Goal: Task Accomplishment & Management: Manage account settings

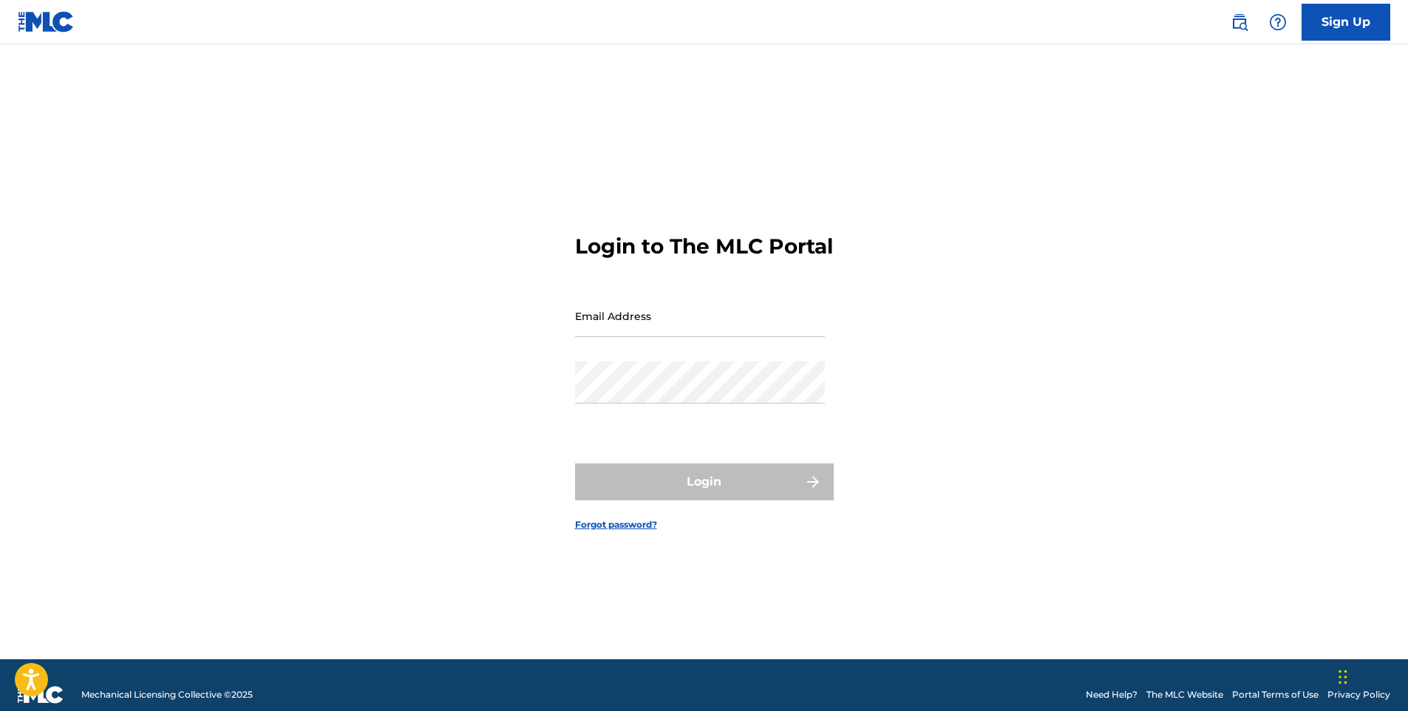
click at [597, 324] on input "Email Address" at bounding box center [700, 316] width 250 height 42
paste input "[PERSON_NAME][EMAIL_ADDRESS][DOMAIN_NAME]"
type input "[PERSON_NAME][EMAIL_ADDRESS][DOMAIN_NAME]"
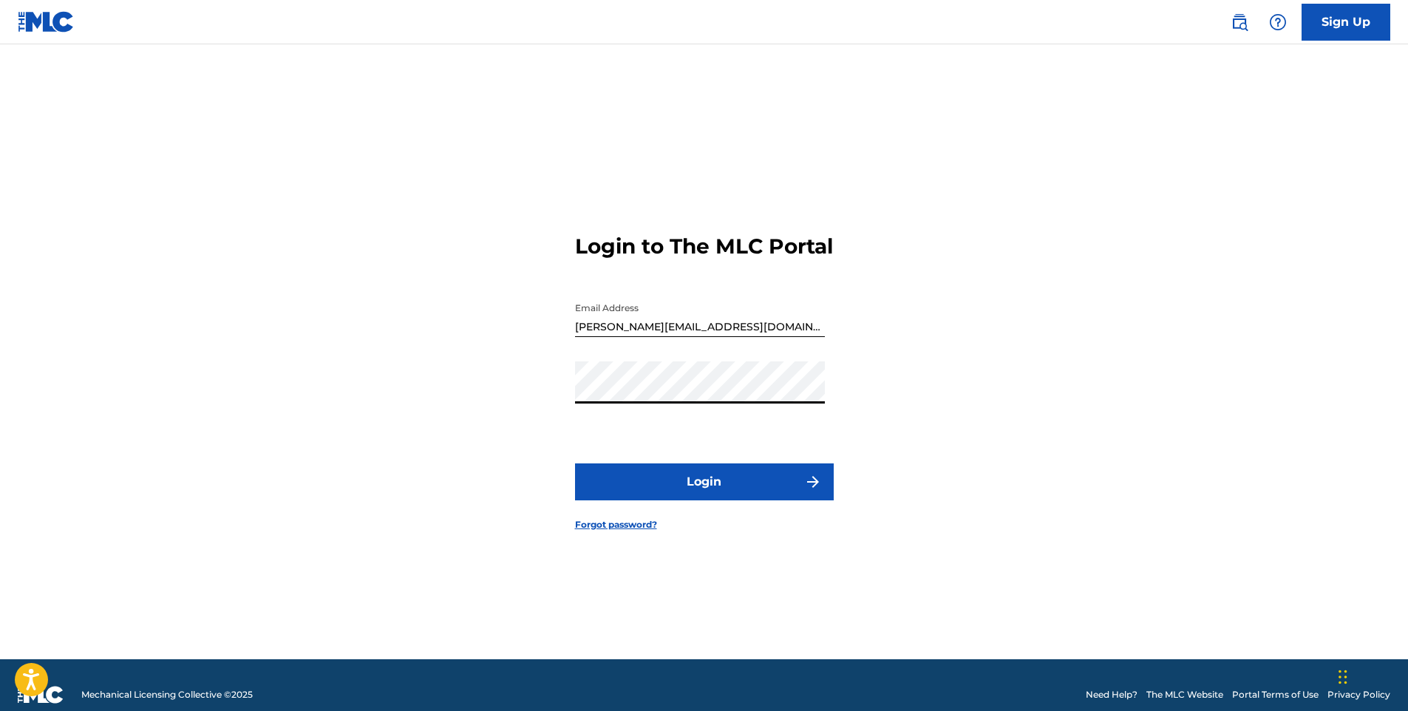
click at [741, 497] on button "Login" at bounding box center [704, 481] width 259 height 37
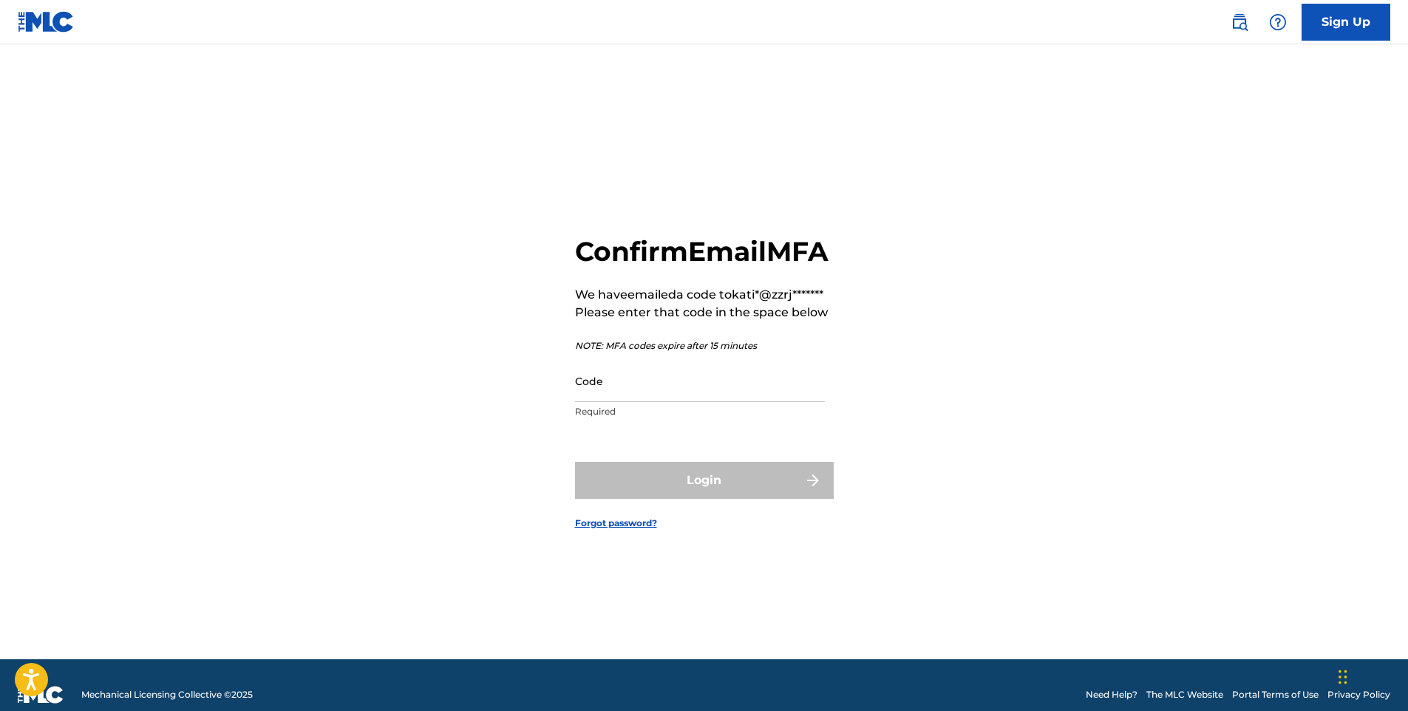
click at [585, 402] on input "Code" at bounding box center [700, 381] width 250 height 42
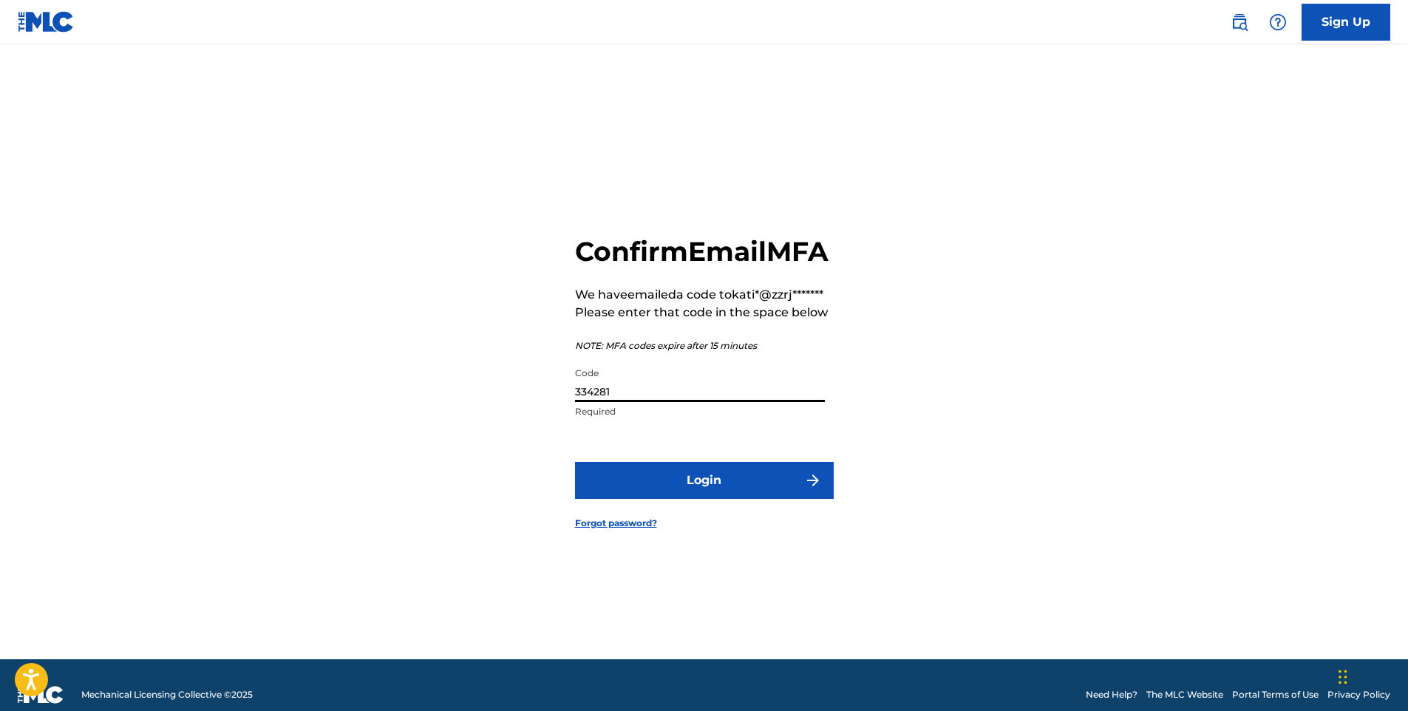
type input "334281"
click at [731, 499] on button "Login" at bounding box center [704, 480] width 259 height 37
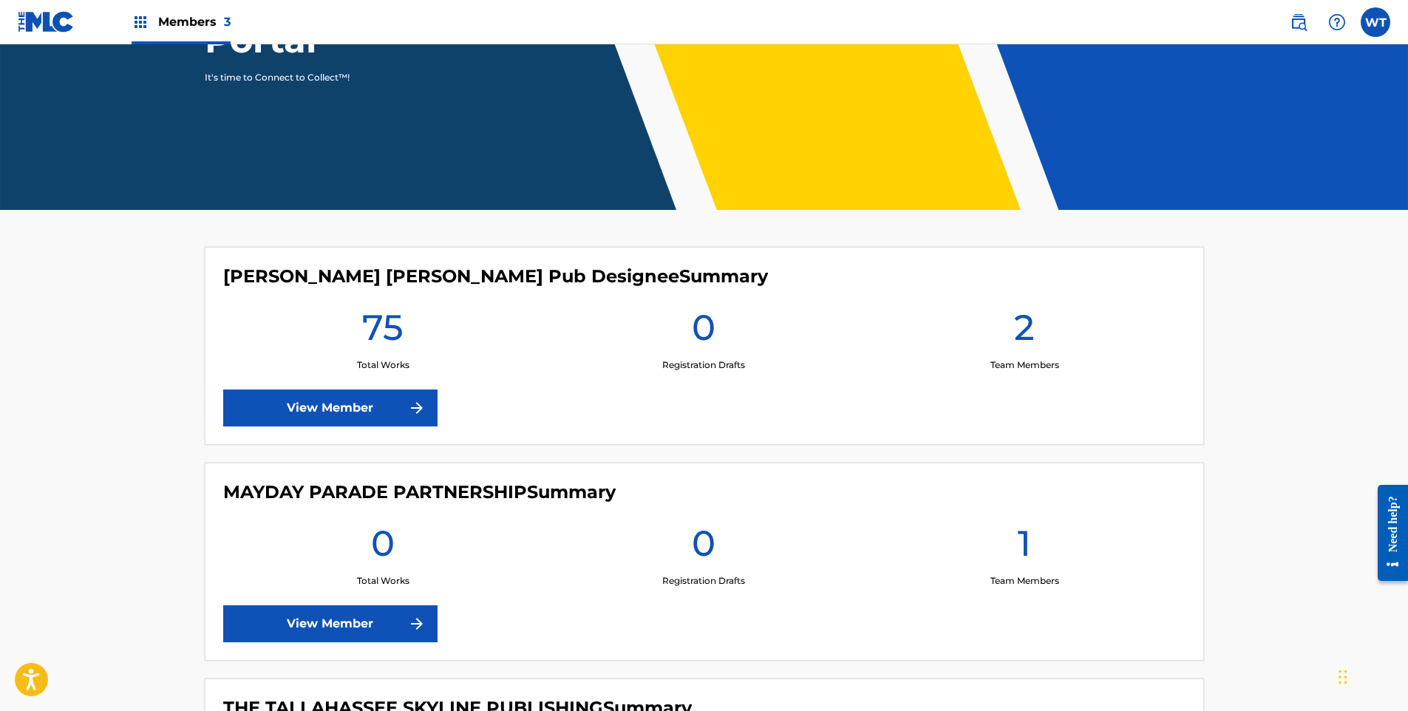
scroll to position [222, 0]
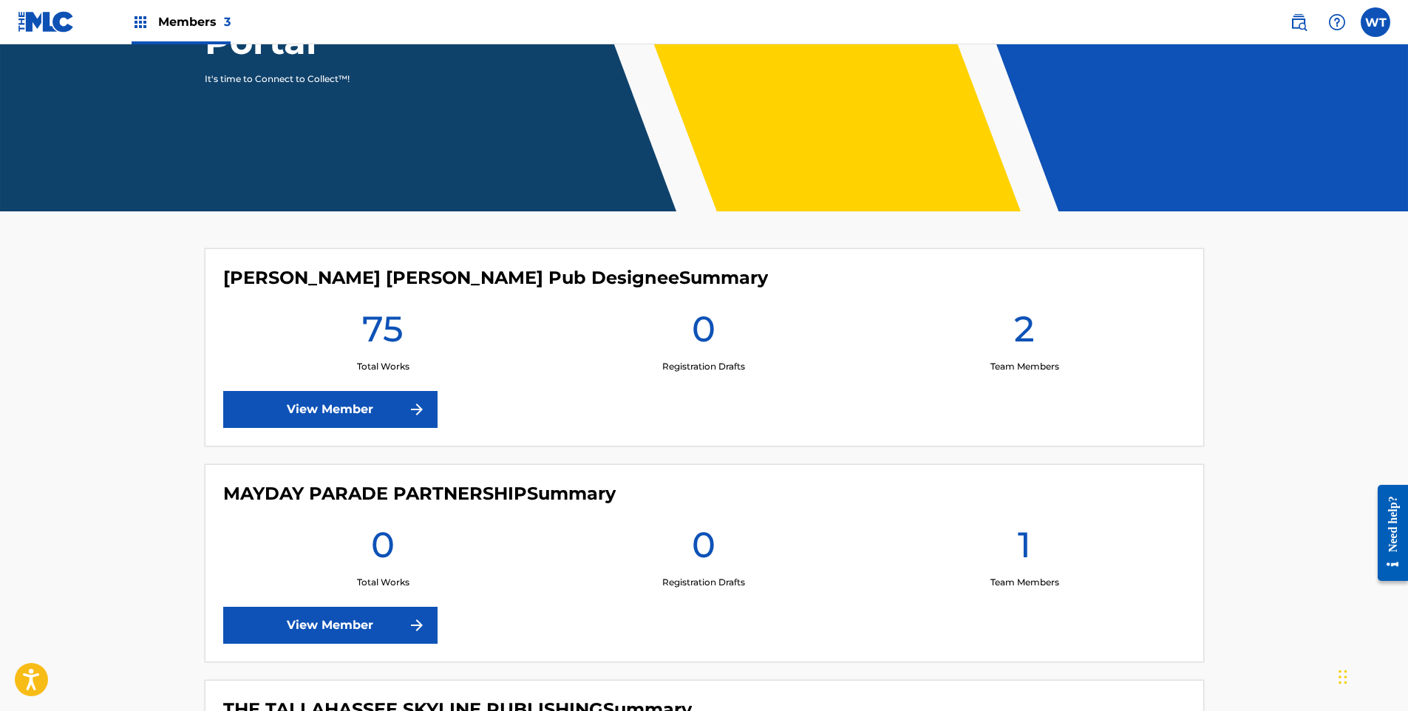
click at [339, 415] on link "View Member" at bounding box center [330, 409] width 214 height 37
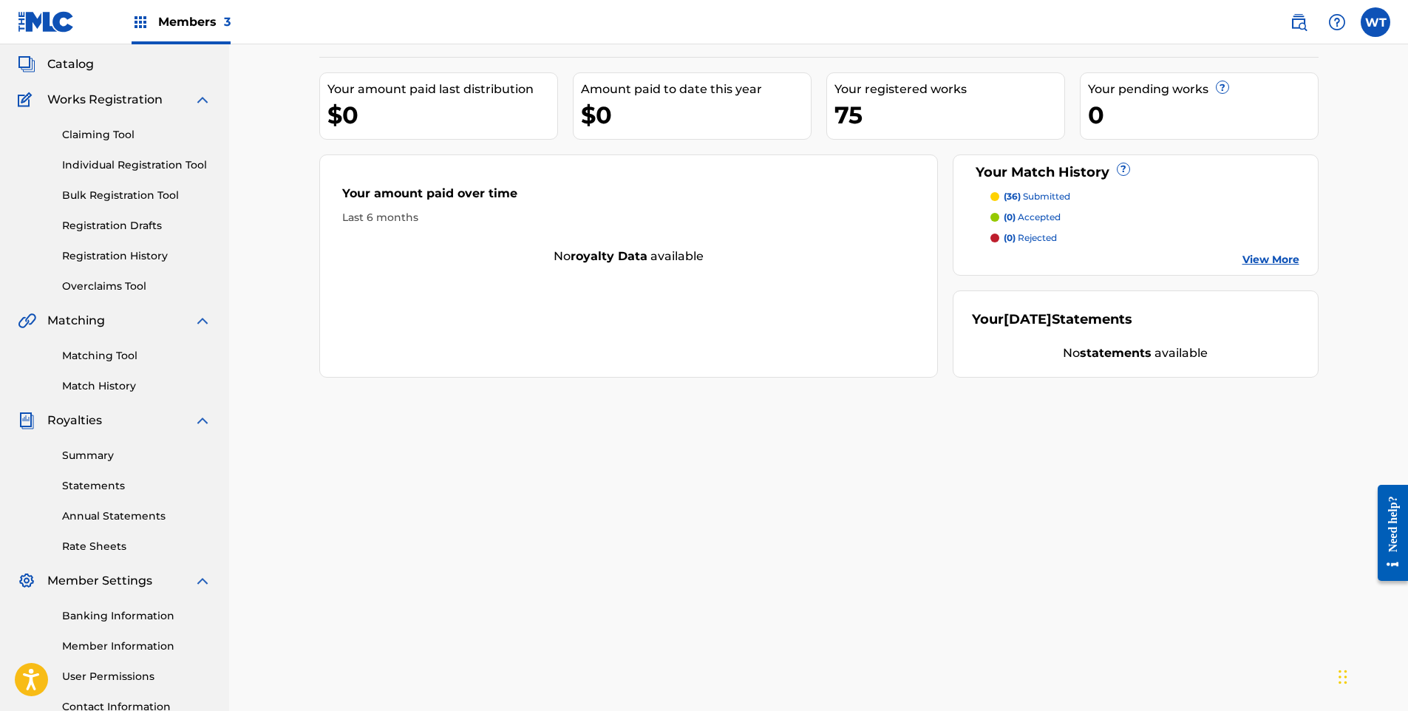
scroll to position [205, 0]
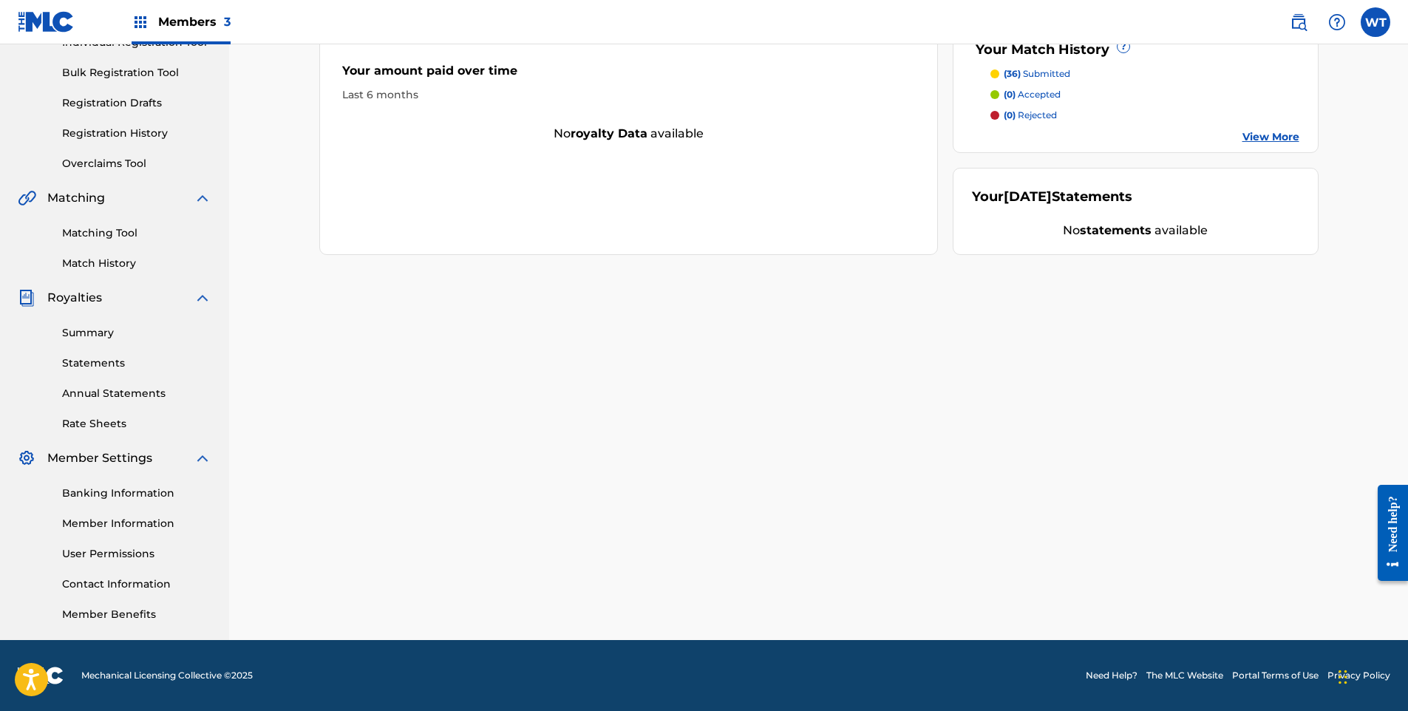
click at [121, 494] on link "Banking Information" at bounding box center [136, 494] width 149 height 16
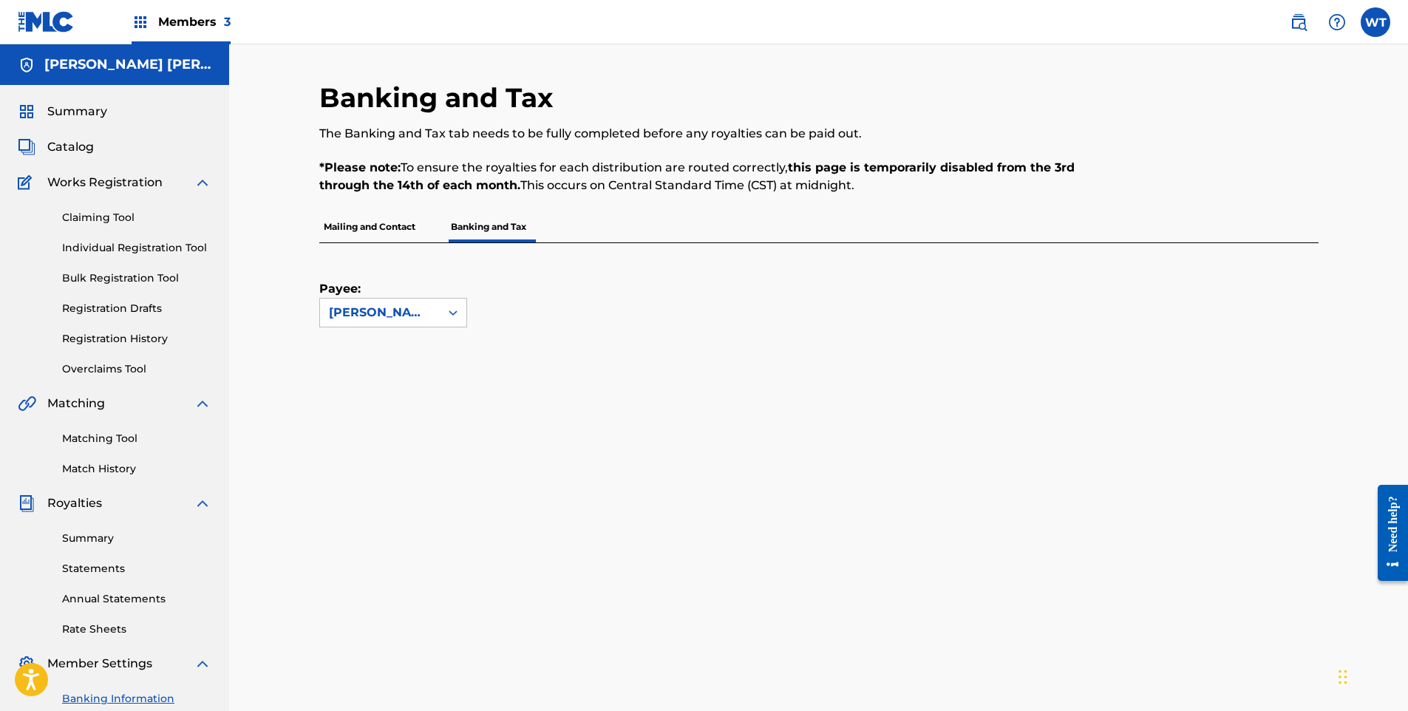
click at [1376, 26] on label at bounding box center [1376, 22] width 30 height 30
click at [1376, 22] on input "WT [PERSON_NAME] [PERSON_NAME][EMAIL_ADDRESS][DOMAIN_NAME] Notification Prefere…" at bounding box center [1376, 22] width 0 height 0
click at [1232, 210] on p "Log out" at bounding box center [1232, 209] width 35 height 13
click at [1376, 22] on input "WT [PERSON_NAME] [PERSON_NAME][EMAIL_ADDRESS][DOMAIN_NAME] Notification Prefere…" at bounding box center [1376, 22] width 0 height 0
